Goal: Task Accomplishment & Management: Manage account settings

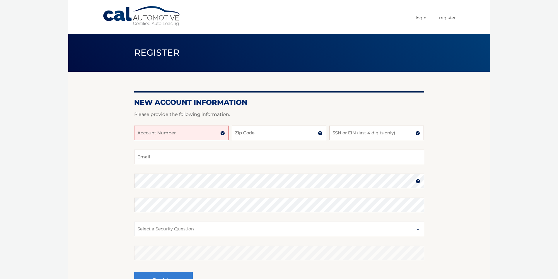
click at [190, 132] on input "Account Number" at bounding box center [181, 133] width 95 height 15
type input "44456021531"
click at [301, 136] on input "Zip Code" at bounding box center [279, 133] width 95 height 15
type input "33173"
click at [349, 133] on input "SSN or EIN (last 4 digits only)" at bounding box center [376, 133] width 95 height 15
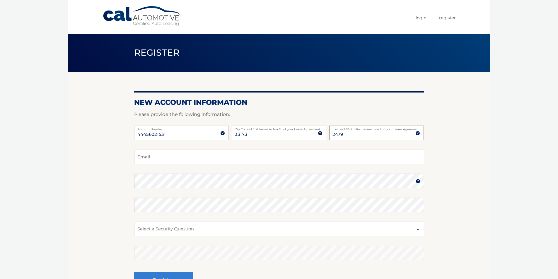
type input "2479"
click at [151, 157] on input "Email" at bounding box center [279, 157] width 290 height 15
type input "marthalcaballero@hotmail.com"
click at [417, 180] on img at bounding box center [418, 181] width 5 height 5
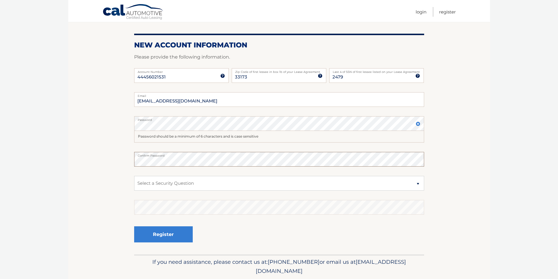
scroll to position [59, 0]
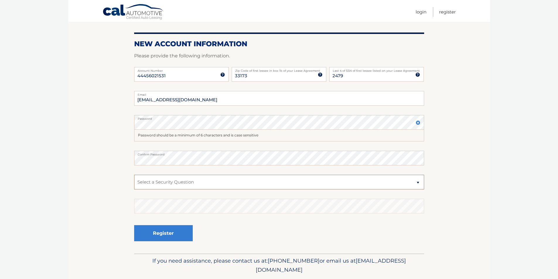
click at [415, 181] on select "Select a Security Question What was the name of your elementary school? What is…" at bounding box center [279, 182] width 290 height 15
select select "4"
click at [134, 175] on select "Select a Security Question What was the name of your elementary school? What is…" at bounding box center [279, 182] width 290 height 15
click at [419, 123] on img at bounding box center [418, 122] width 5 height 5
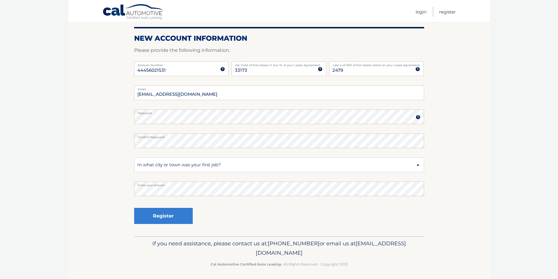
scroll to position [66, 0]
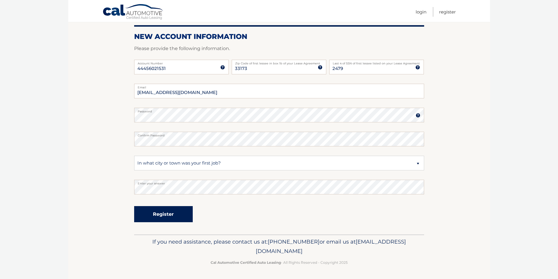
click at [169, 218] on button "Register" at bounding box center [163, 214] width 59 height 16
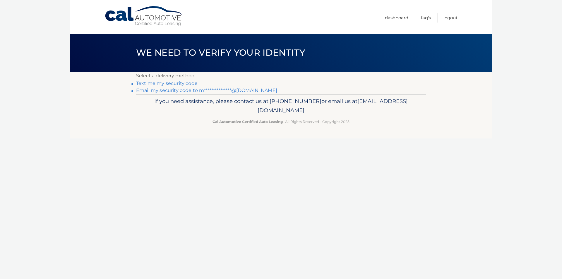
click at [190, 83] on link "Text me my security code" at bounding box center [167, 84] width 62 height 6
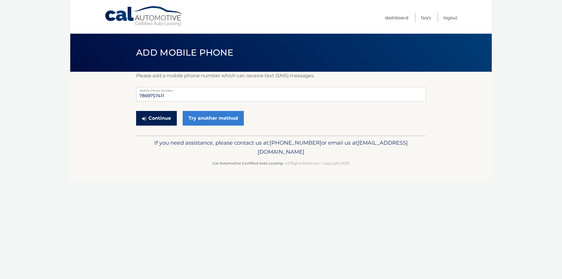
click at [167, 118] on button "Continue" at bounding box center [156, 118] width 41 height 15
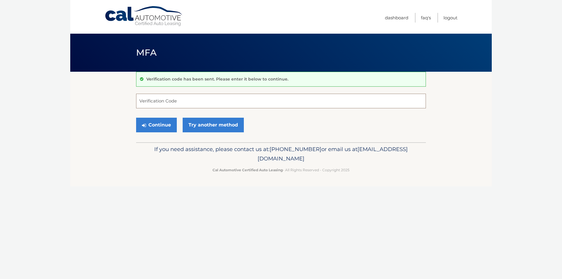
click at [187, 107] on input "Verification Code" at bounding box center [281, 101] width 290 height 15
type input "896004"
click at [161, 125] on button "Continue" at bounding box center [156, 125] width 41 height 15
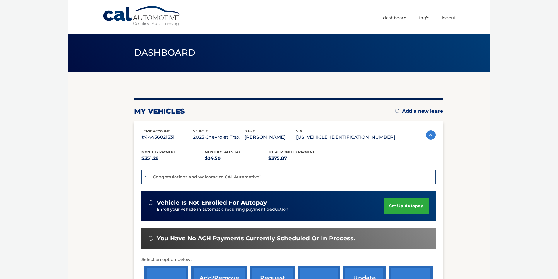
click at [406, 206] on link "set up autopay" at bounding box center [406, 206] width 45 height 16
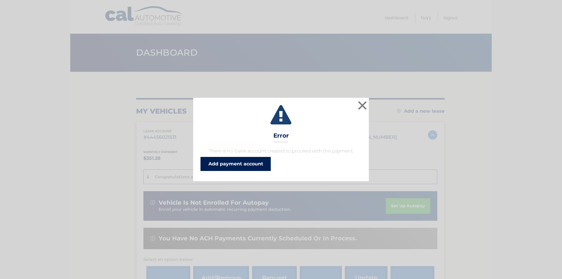
click at [238, 166] on link "Add payment account" at bounding box center [236, 164] width 70 height 14
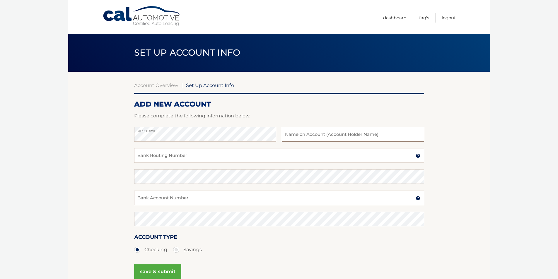
click at [340, 135] on input "text" at bounding box center [353, 134] width 142 height 15
type input "[PERSON_NAME]"
click at [170, 157] on input "Bank Routing Number" at bounding box center [279, 155] width 290 height 15
click at [76, 137] on section "Account Overview | Set Up Account Info ADD NEW ACCOUNT Please complete the foll…" at bounding box center [279, 184] width 422 height 224
click at [159, 159] on input "Bank Routing Number" at bounding box center [279, 155] width 290 height 15
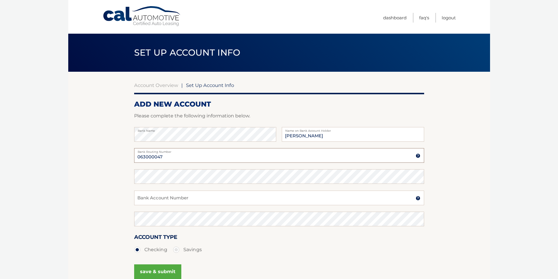
type input "063000047"
click at [151, 196] on input "Bank Account Number" at bounding box center [279, 198] width 290 height 15
type input "003069144179"
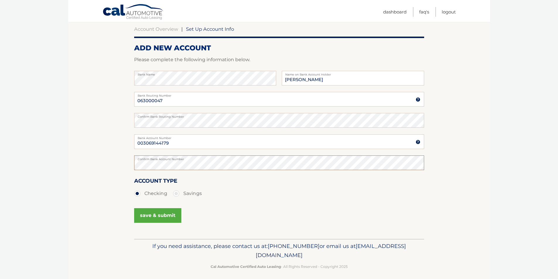
scroll to position [61, 0]
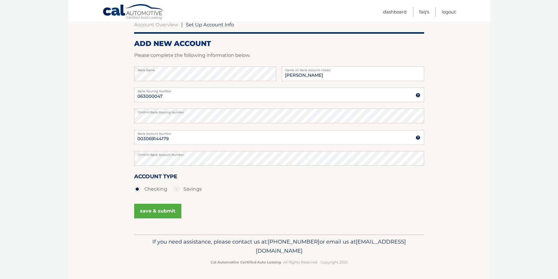
click at [166, 210] on button "save & submit" at bounding box center [157, 211] width 47 height 15
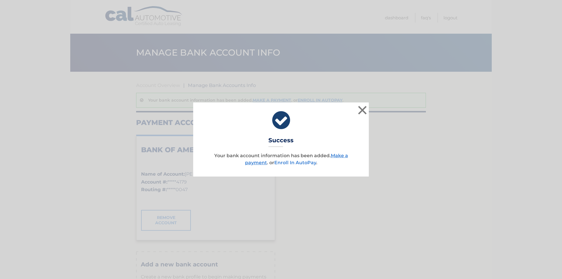
click at [298, 163] on link "Enroll In AutoPay" at bounding box center [296, 163] width 42 height 6
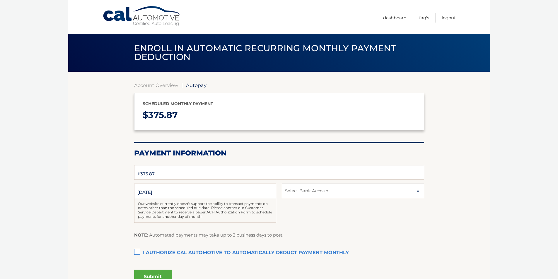
select select "ZDEwNmY4YTktM2MyOC00NWM0LTkxZjQtZjYwZWQxN2FmMjFi"
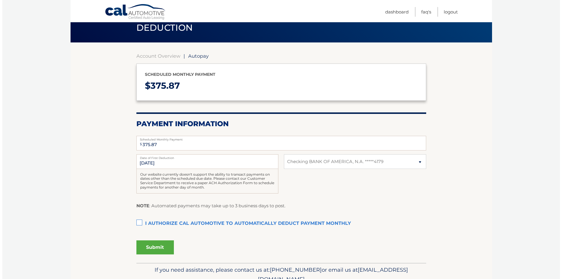
scroll to position [57, 0]
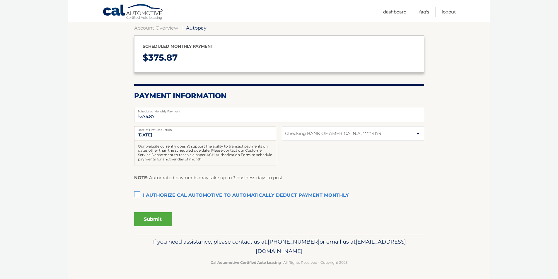
click at [135, 193] on label "I authorize cal automotive to automatically deduct payment monthly This checkbo…" at bounding box center [279, 196] width 290 height 12
click at [0, 0] on input "I authorize cal automotive to automatically deduct payment monthly This checkbo…" at bounding box center [0, 0] width 0 height 0
click at [154, 218] on button "Submit" at bounding box center [152, 219] width 37 height 14
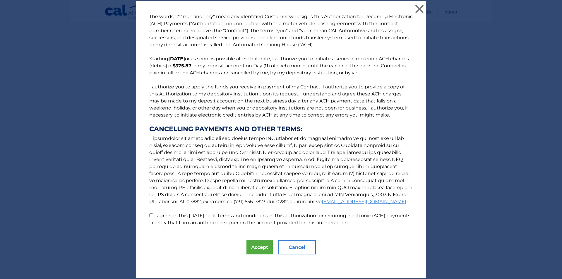
click at [149, 214] on input "I agree on this 10/10/2025 to all terms and conditions in this authorization fo…" at bounding box center [151, 216] width 4 height 4
checkbox input "true"
click at [259, 247] on button "Accept" at bounding box center [260, 248] width 26 height 14
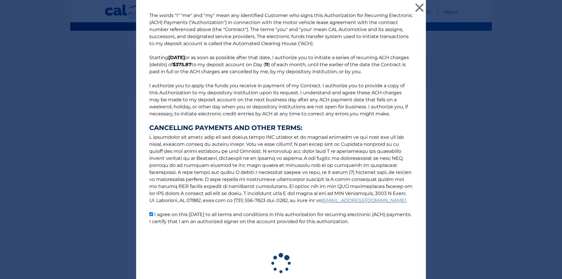
scroll to position [41, 0]
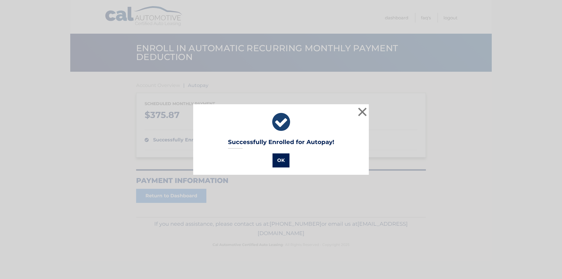
click at [280, 163] on button "OK" at bounding box center [281, 161] width 17 height 14
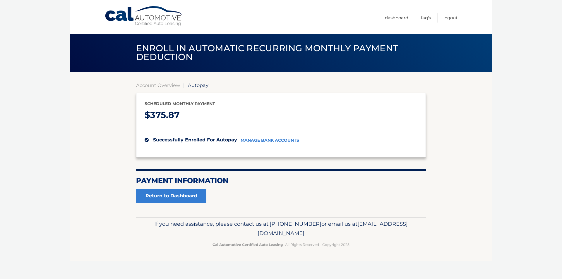
click at [277, 140] on link "manage bank accounts" at bounding box center [270, 140] width 59 height 5
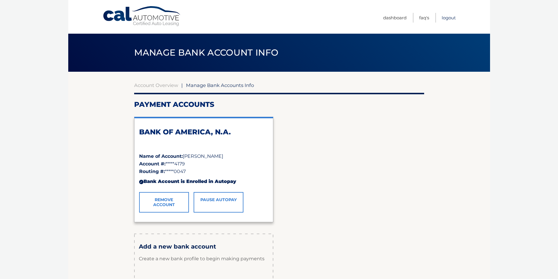
click at [448, 15] on link "Logout" at bounding box center [449, 18] width 14 height 10
